Goal: Entertainment & Leisure: Consume media (video, audio)

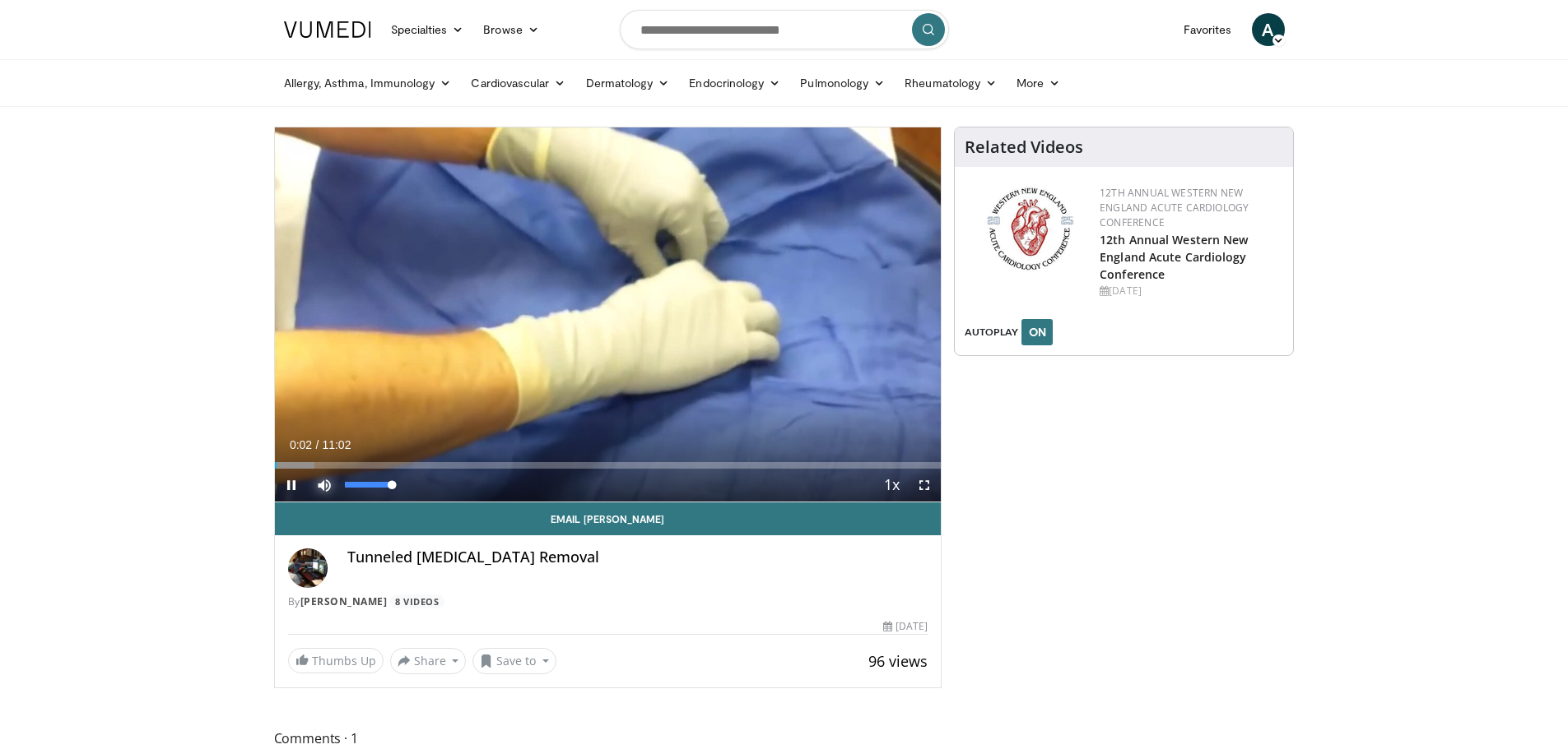
click at [326, 486] on span "Video Player" at bounding box center [325, 486] width 33 height 33
click at [296, 462] on div "Progress Bar" at bounding box center [297, 466] width 2 height 7
click at [312, 460] on div "Loaded : 9.04% 00:19 00:38" at bounding box center [608, 461] width 667 height 16
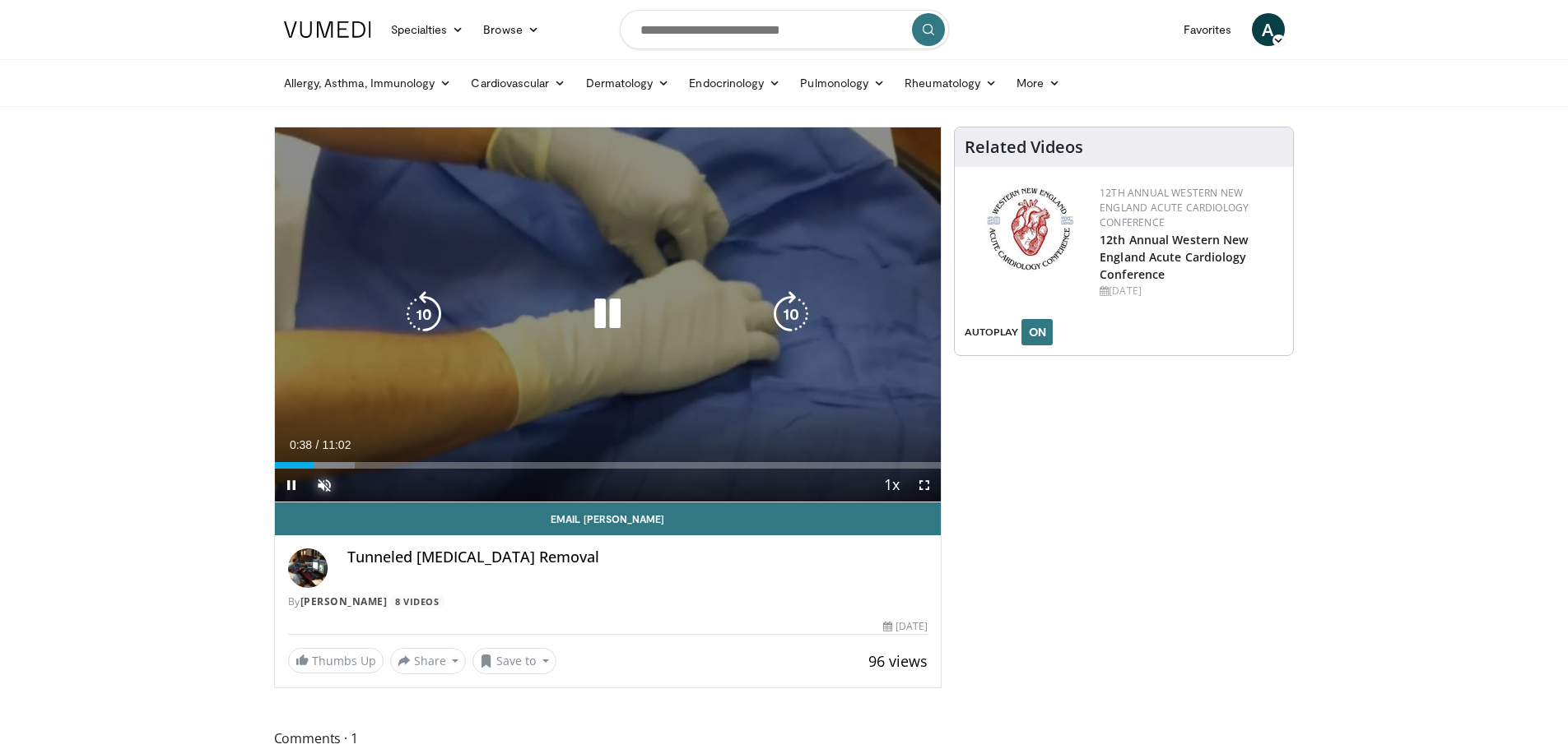
click at [325, 466] on div "Loaded : 12.09% 00:38 00:38" at bounding box center [608, 466] width 667 height 7
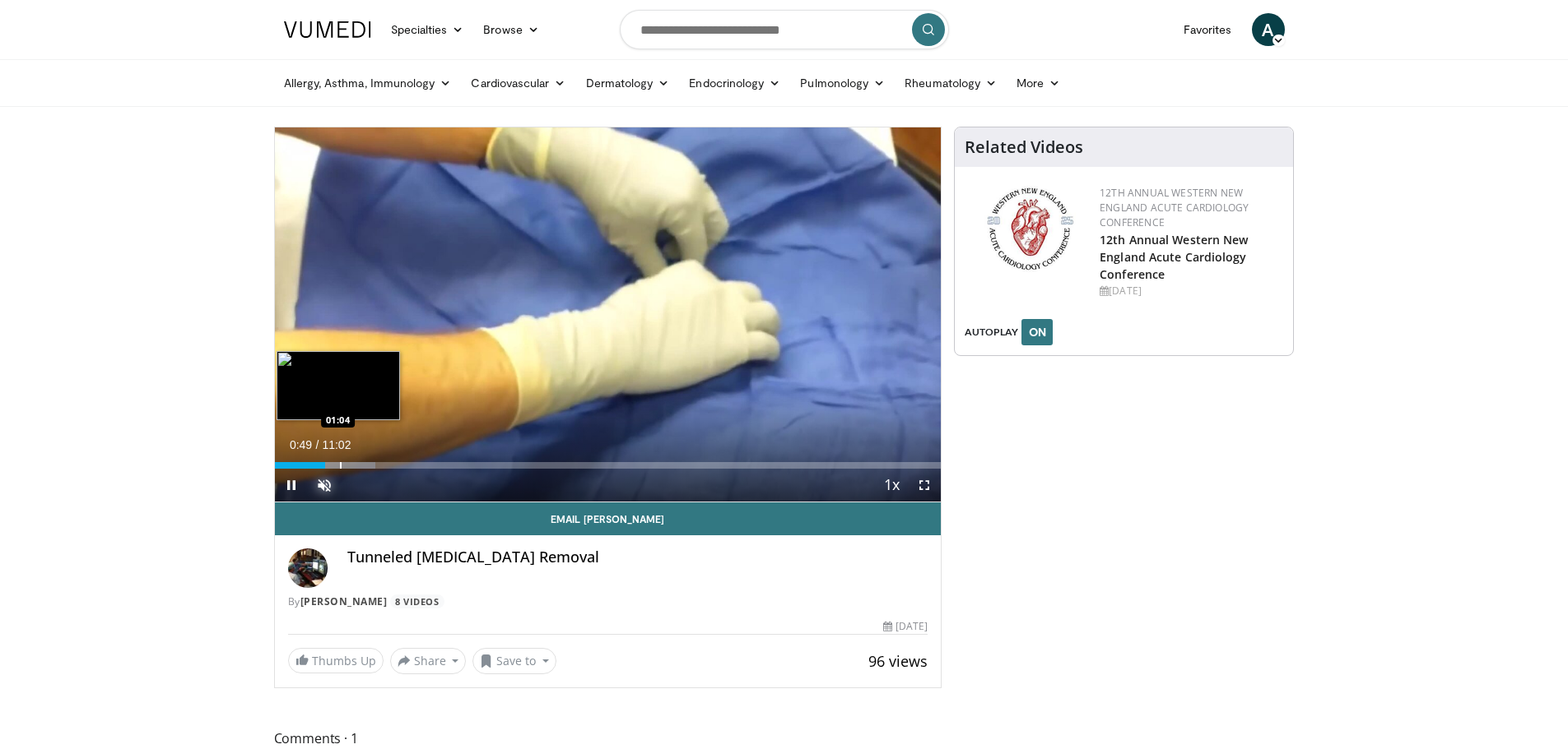
click at [340, 466] on div "Progress Bar" at bounding box center [340, 466] width 2 height 7
click at [352, 467] on div "Progress Bar" at bounding box center [353, 466] width 2 height 7
click at [364, 467] on div "Progress Bar" at bounding box center [365, 466] width 2 height 7
click at [405, 469] on div "Current Time 1:30 / Duration 11:02 Pause Skip Backward Skip Forward Unmute Load…" at bounding box center [608, 486] width 667 height 33
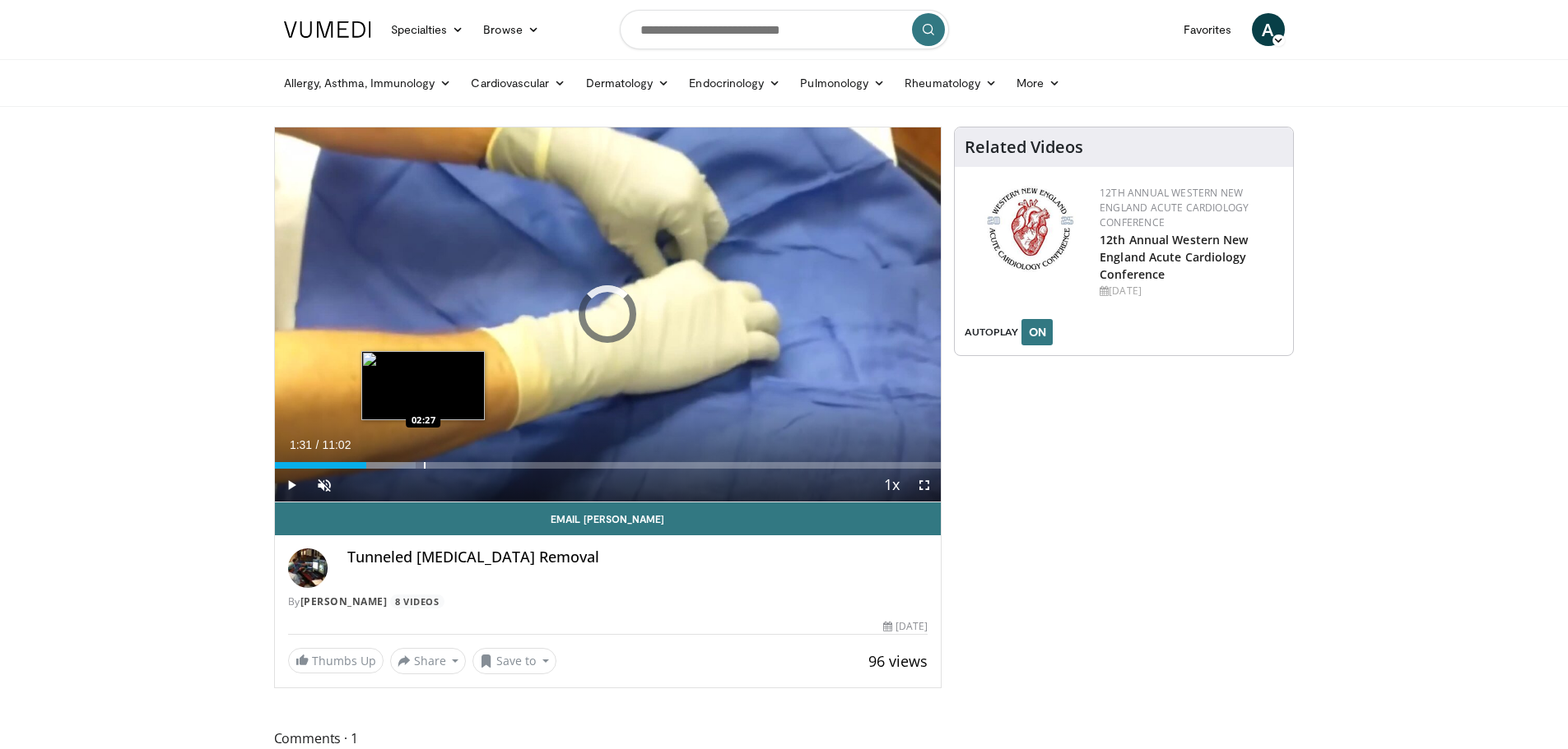
click at [424, 467] on div "Progress Bar" at bounding box center [425, 466] width 2 height 7
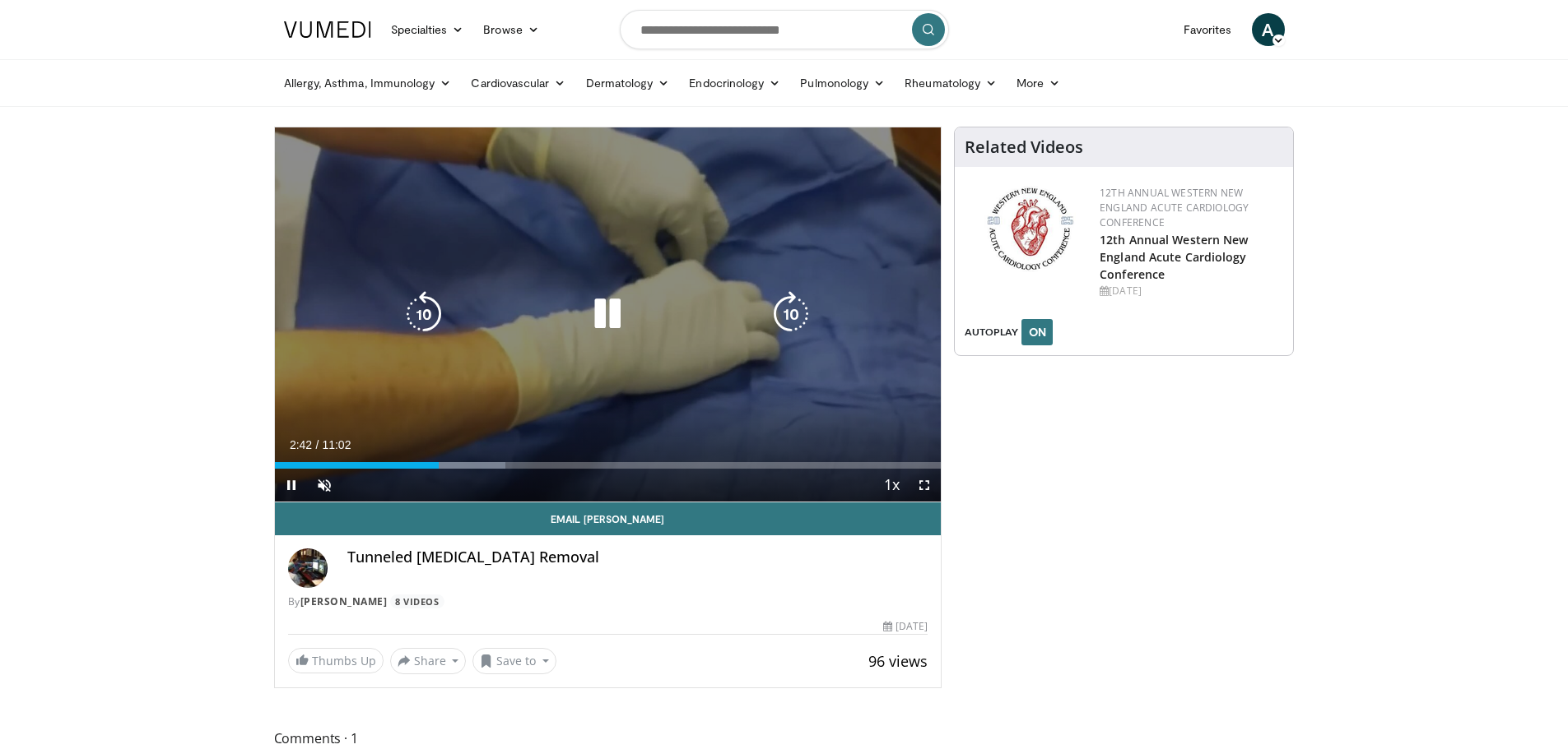
drag, startPoint x: 455, startPoint y: 464, endPoint x: 459, endPoint y: 472, distance: 8.9
click at [457, 471] on div "Current Time 2:42 / Duration 11:02 Pause Skip Backward Skip Forward Unmute Load…" at bounding box center [608, 486] width 667 height 33
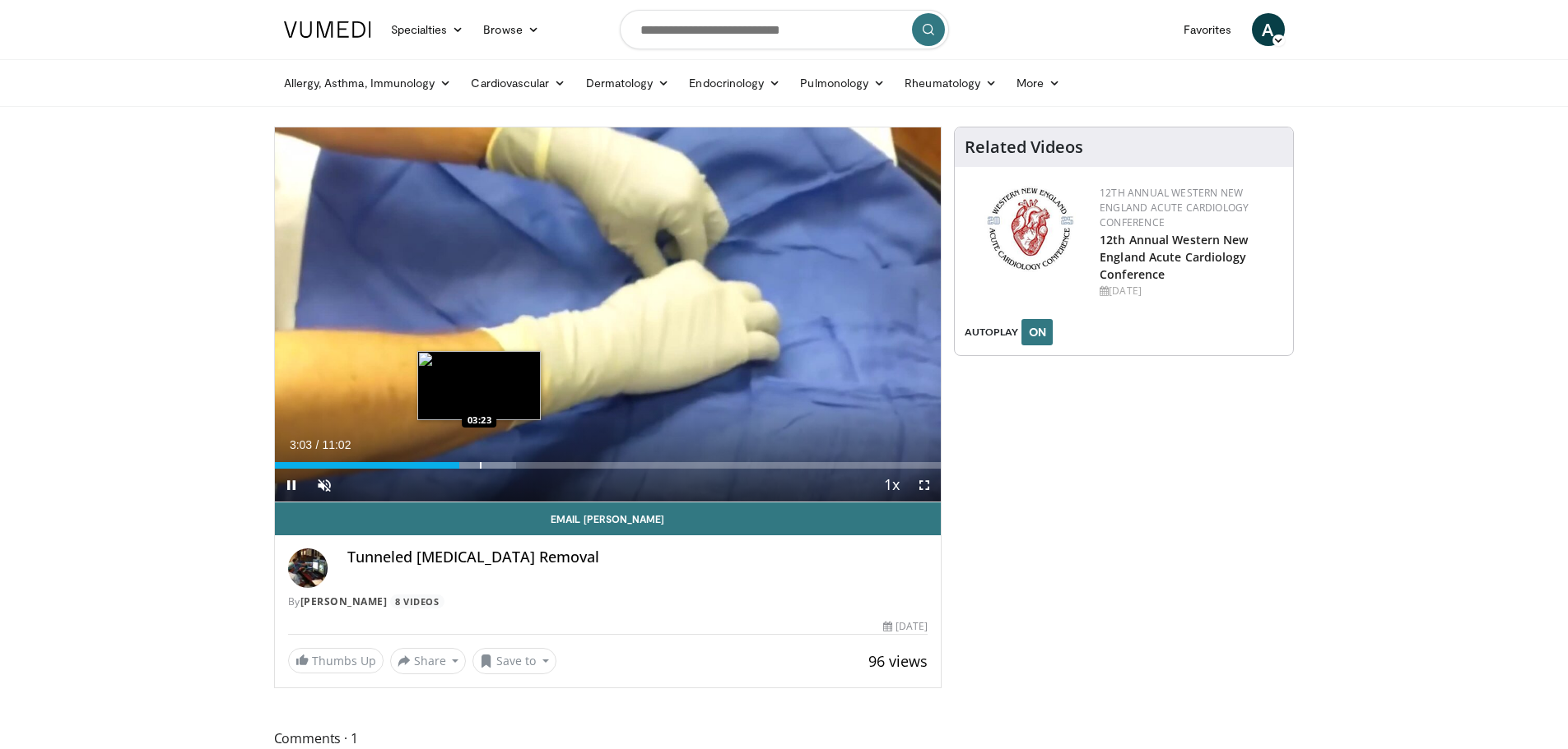
click at [480, 468] on div "Progress Bar" at bounding box center [481, 466] width 2 height 7
click at [522, 467] on div "Progress Bar" at bounding box center [523, 466] width 2 height 7
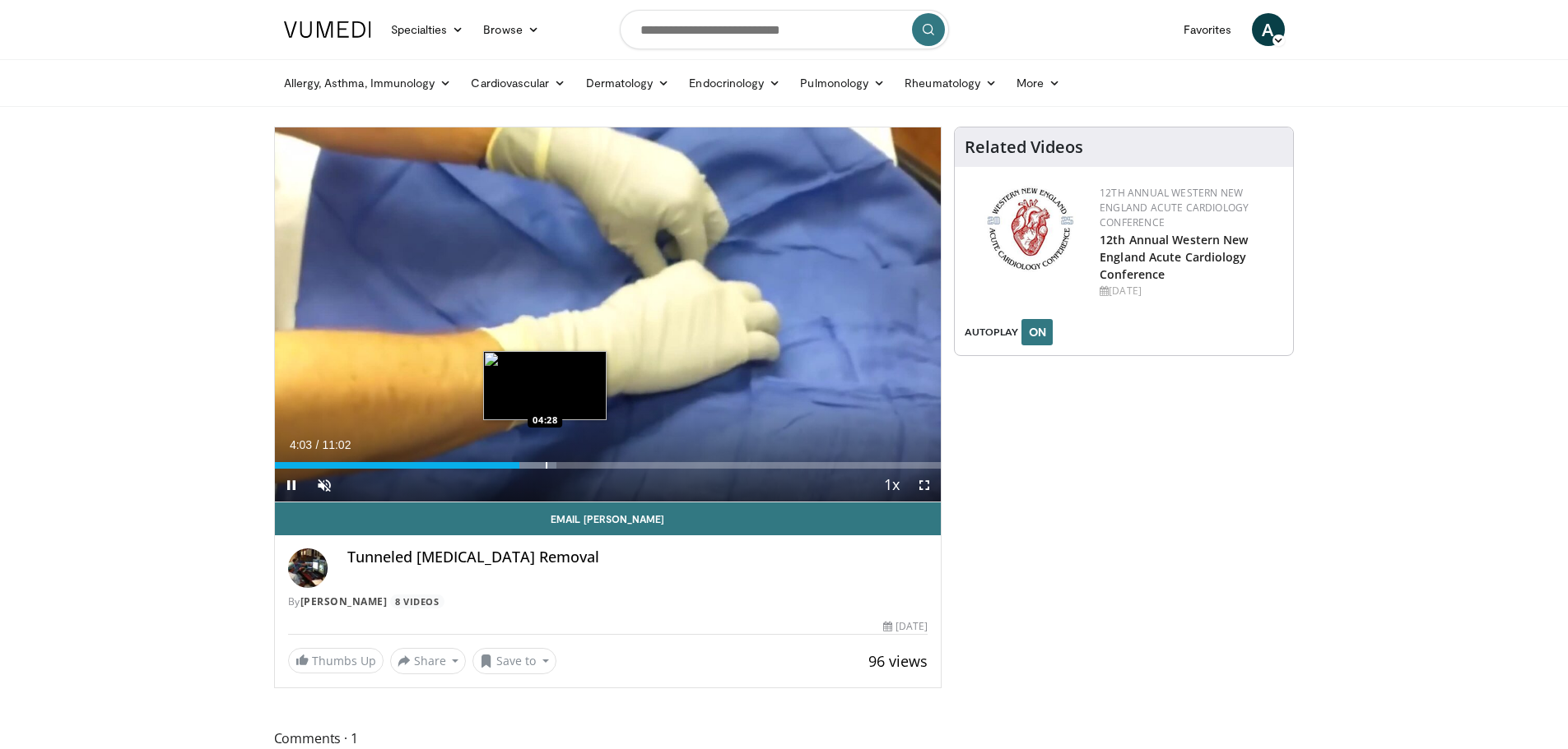
click at [546, 467] on div "Progress Bar" at bounding box center [547, 466] width 2 height 7
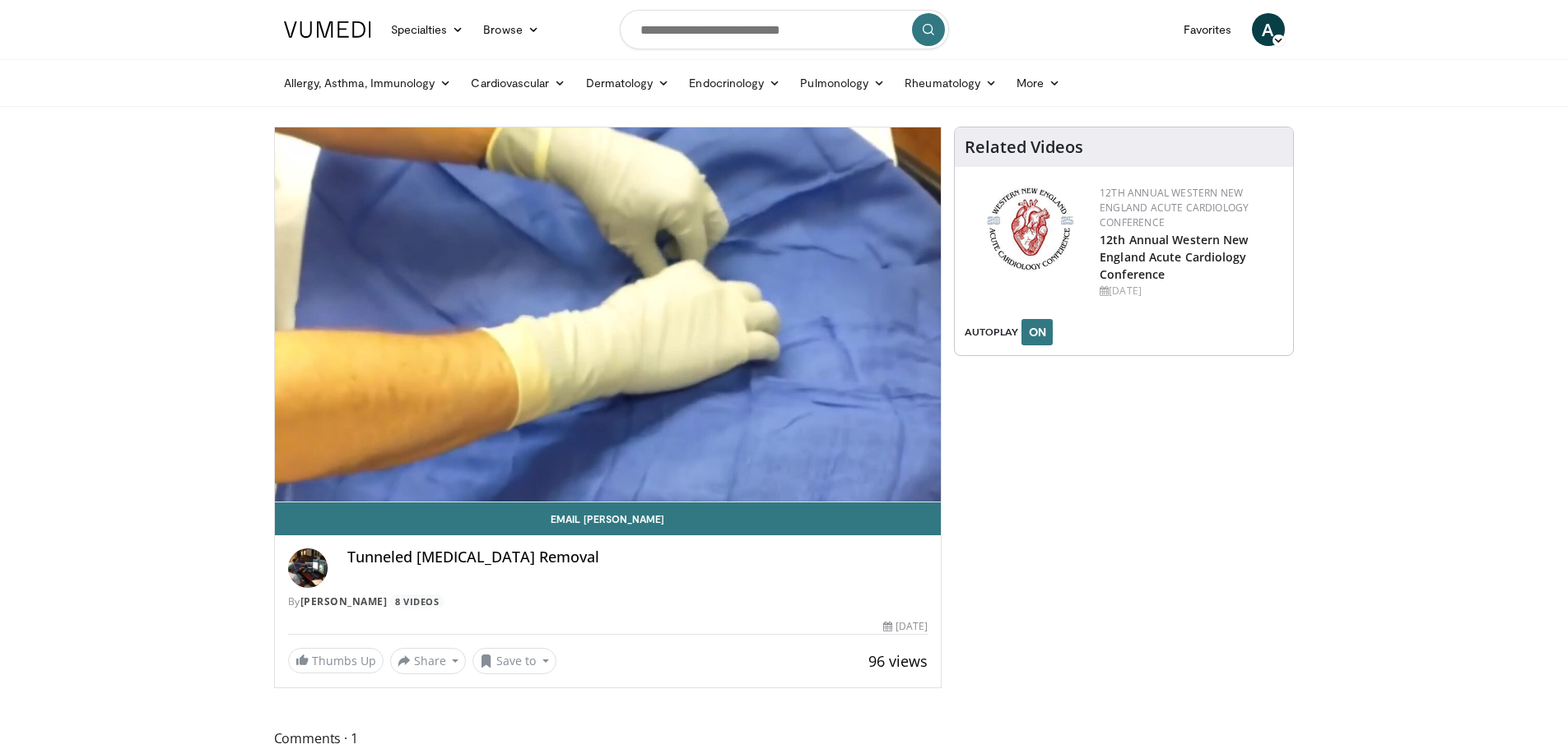
click at [569, 467] on video-js "**********" at bounding box center [608, 315] width 667 height 375
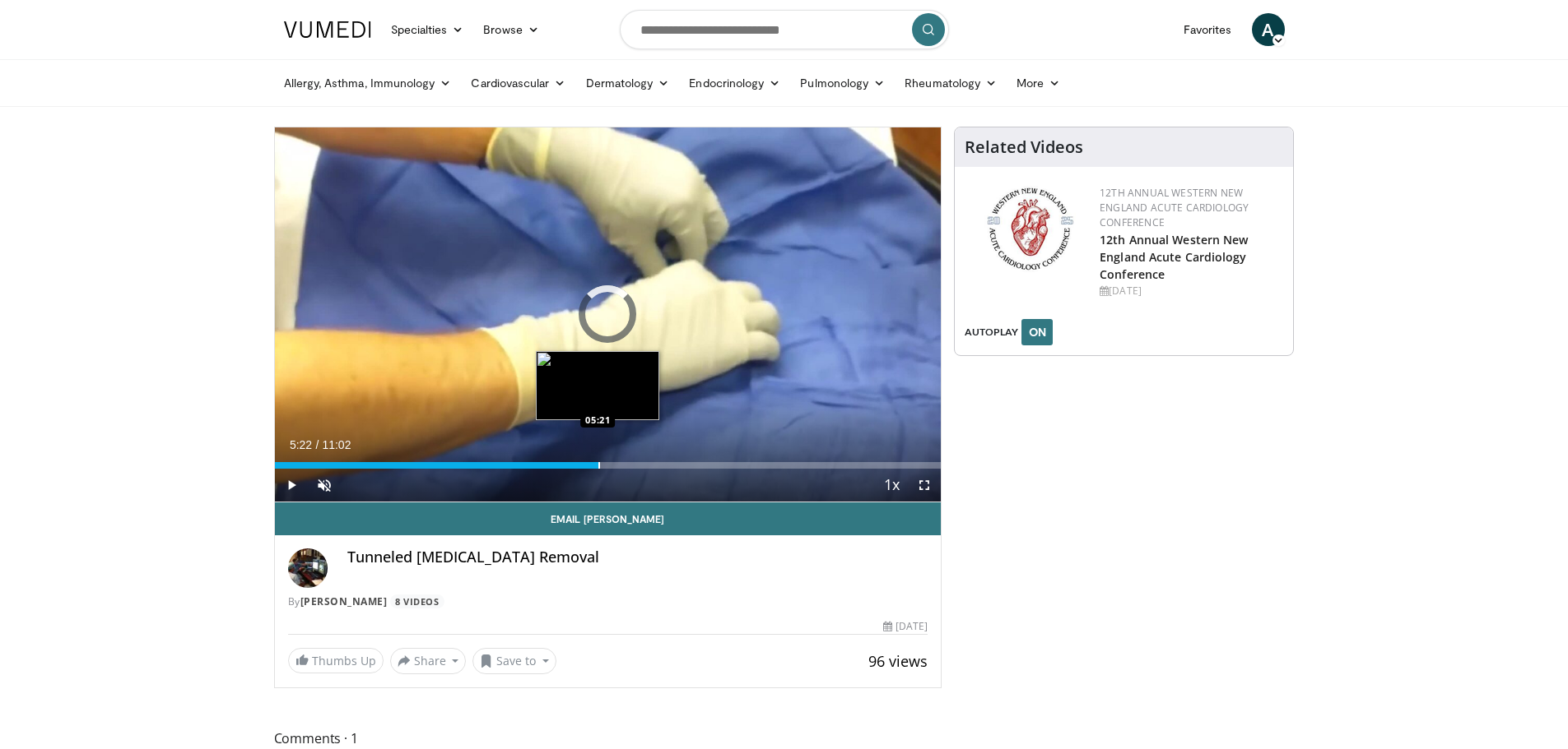
click at [598, 468] on div "Progress Bar" at bounding box center [599, 466] width 2 height 7
click at [618, 470] on div "Current Time 5:22 / Duration 11:02 Pause Skip Backward Skip Forward Unmute Load…" at bounding box center [608, 486] width 667 height 33
click at [624, 467] on div "Progress Bar" at bounding box center [625, 466] width 2 height 7
click at [641, 467] on div "Progress Bar" at bounding box center [642, 466] width 2 height 7
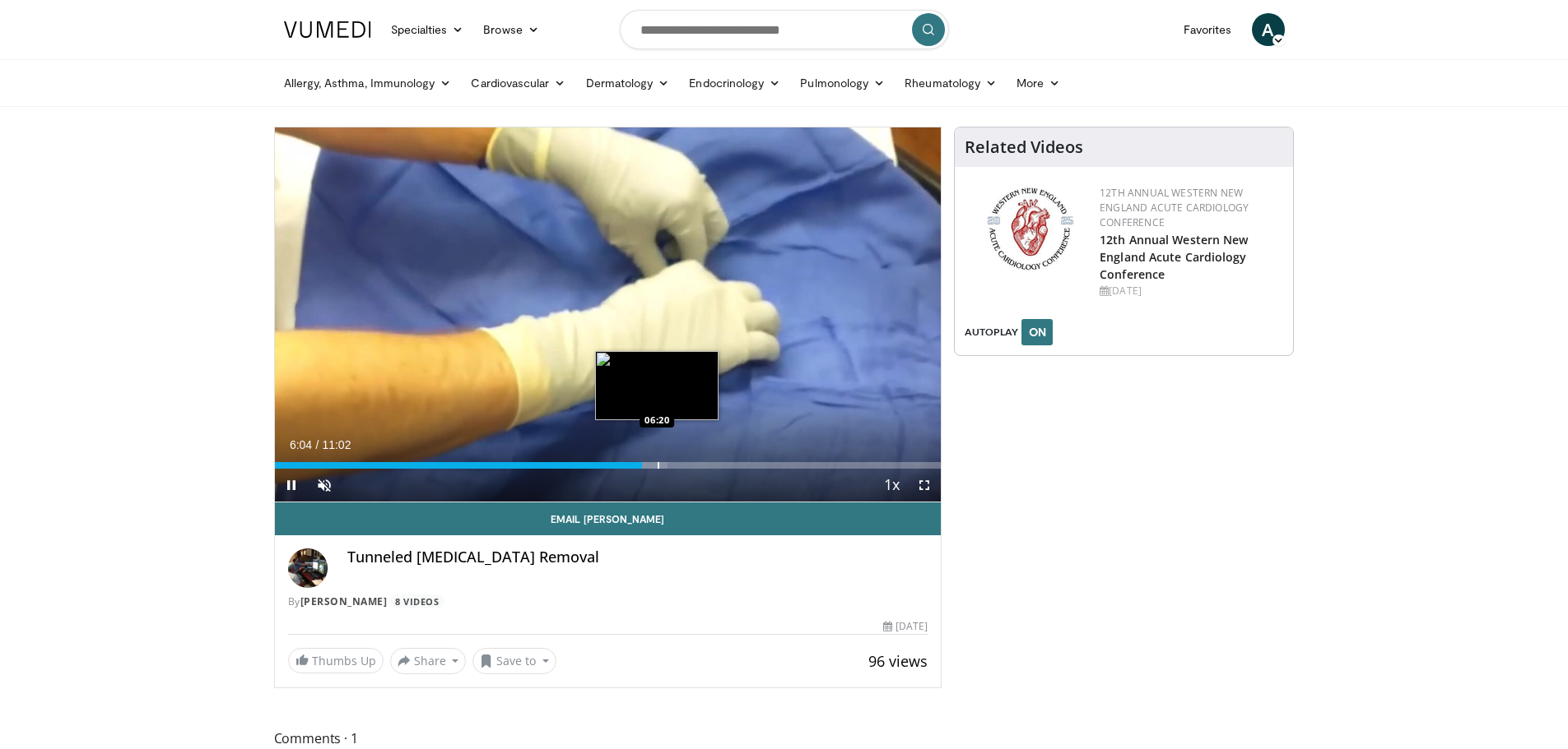
click at [658, 468] on div "Progress Bar" at bounding box center [658, 466] width 2 height 7
click at [687, 465] on div "Progress Bar" at bounding box center [686, 466] width 2 height 7
click at [714, 464] on div "Progress Bar" at bounding box center [715, 466] width 2 height 7
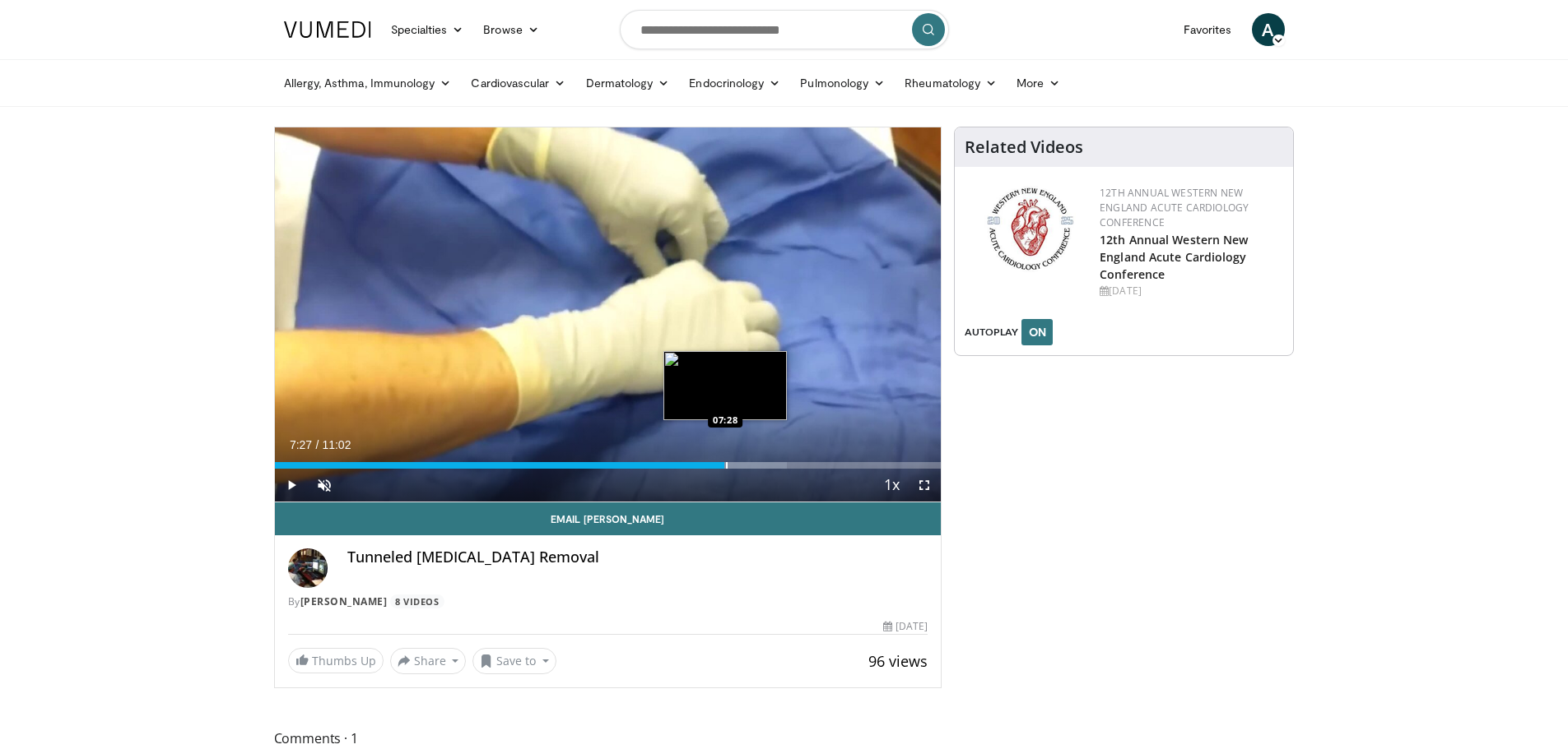
click at [726, 468] on div "Progress Bar" at bounding box center [727, 466] width 2 height 7
click at [741, 467] on div "Progress Bar" at bounding box center [742, 466] width 2 height 7
click at [754, 467] on div "Progress Bar" at bounding box center [754, 466] width 2 height 7
click at [770, 463] on div "Progress Bar" at bounding box center [771, 466] width 2 height 7
click at [785, 466] on div "Progress Bar" at bounding box center [786, 466] width 2 height 7
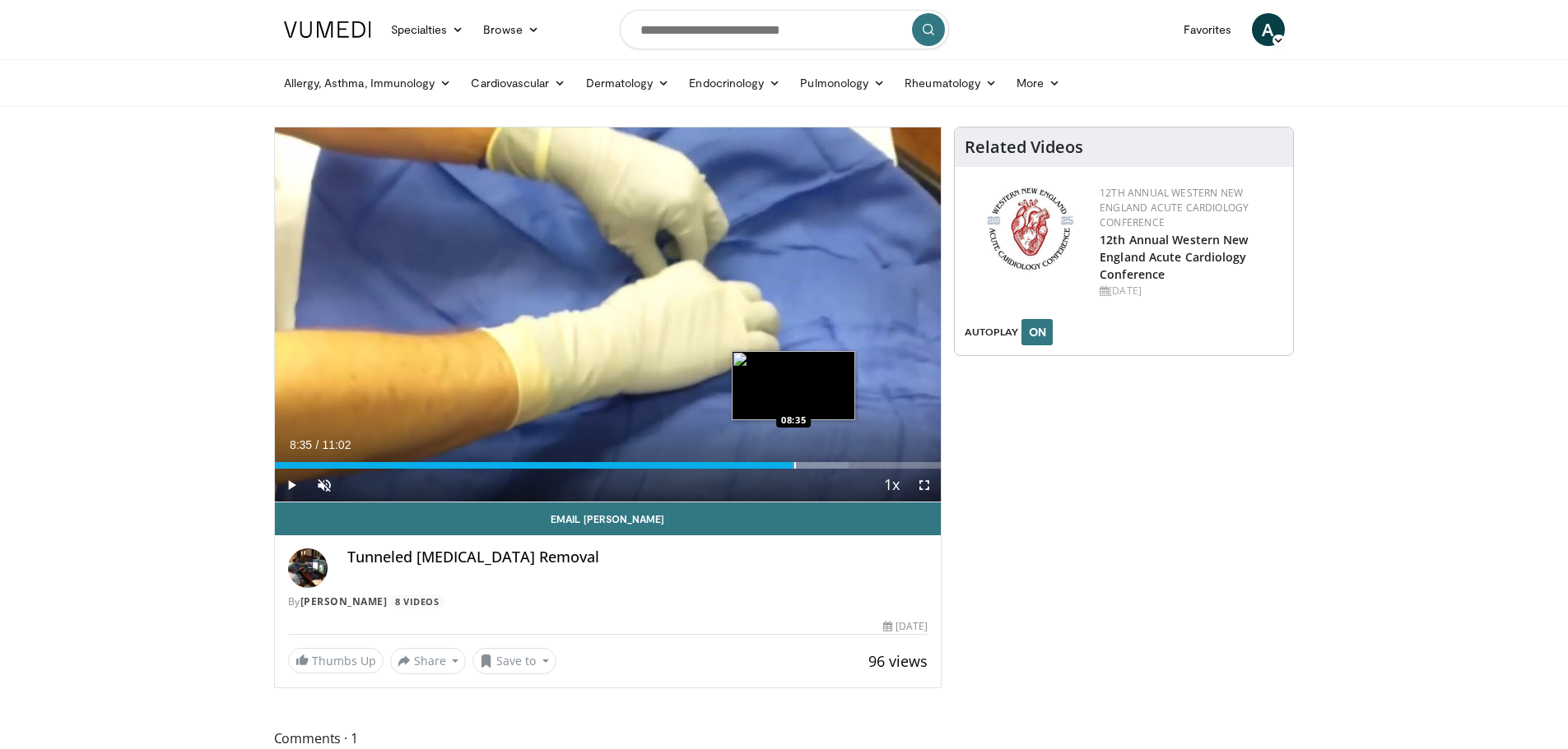
click at [794, 467] on div "Progress Bar" at bounding box center [795, 466] width 2 height 7
click at [805, 467] on div "Progress Bar" at bounding box center [805, 466] width 2 height 7
click at [818, 468] on div "Progress Bar" at bounding box center [819, 466] width 2 height 7
click at [848, 464] on div "Progress Bar" at bounding box center [848, 466] width 2 height 7
